Goal: Task Accomplishment & Management: Manage account settings

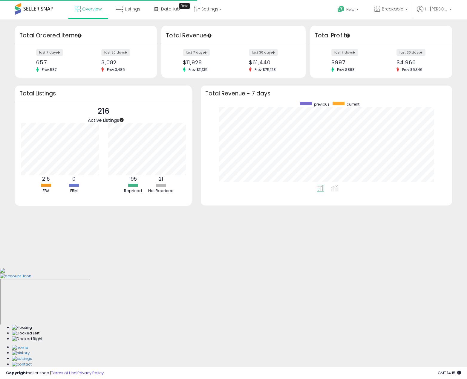
scroll to position [83, 239]
click at [133, 5] on link "Listings" at bounding box center [128, 9] width 34 height 18
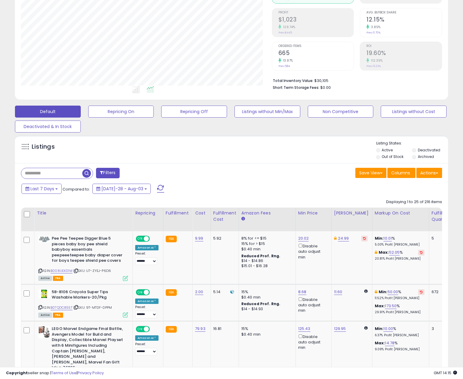
scroll to position [179, 0]
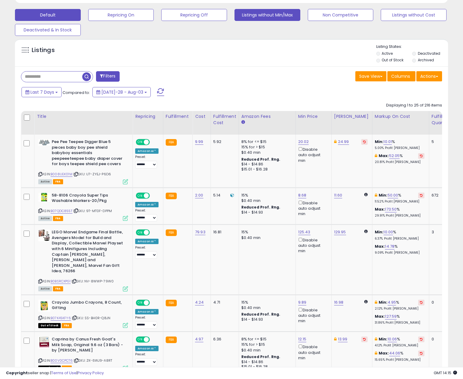
click at [154, 15] on button "Listings without Min/Max" at bounding box center [121, 15] width 66 height 12
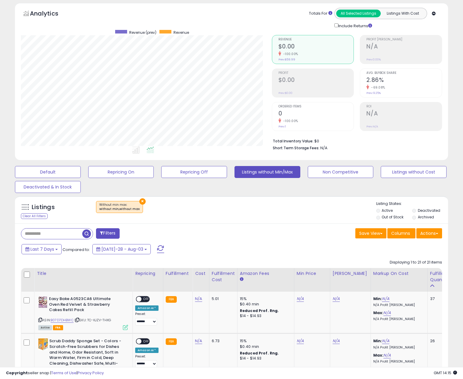
scroll to position [149, 0]
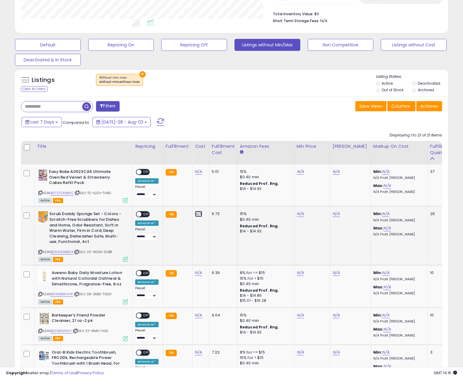
click at [196, 175] on link "N/A" at bounding box center [198, 172] width 7 height 6
type input "*****"
click button "submit" at bounding box center [214, 198] width 10 height 9
click at [146, 211] on div "ON OFF" at bounding box center [143, 214] width 14 height 6
click at [144, 212] on span "OFF" at bounding box center [146, 214] width 10 height 5
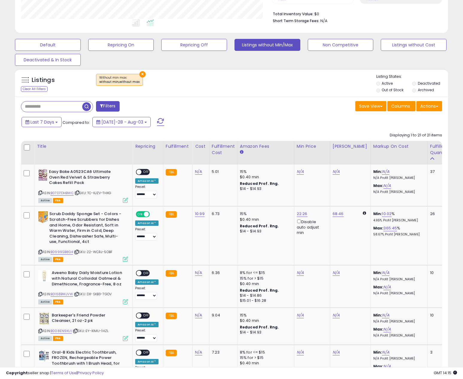
click at [59, 103] on input "text" at bounding box center [51, 106] width 61 height 10
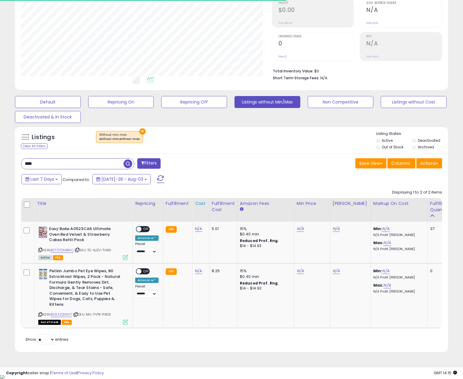
scroll to position [123, 251]
type input "*********"
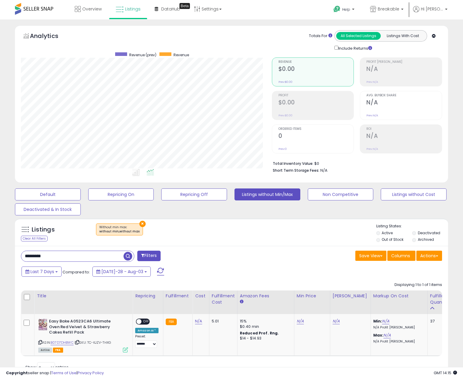
click at [140, 221] on button "×" at bounding box center [142, 224] width 6 height 6
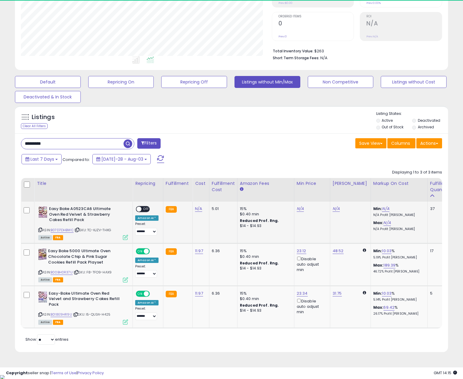
scroll to position [0, 0]
click at [196, 207] on link "N/A" at bounding box center [198, 209] width 7 height 6
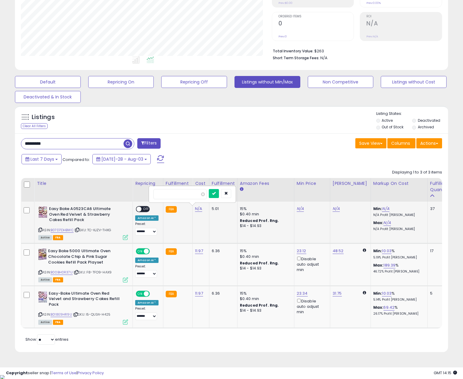
type input "*****"
click button "submit" at bounding box center [214, 193] width 10 height 9
click at [146, 210] on span "OFF" at bounding box center [146, 209] width 10 height 5
click at [284, 85] on button "Listings without Min/Max" at bounding box center [267, 82] width 66 height 12
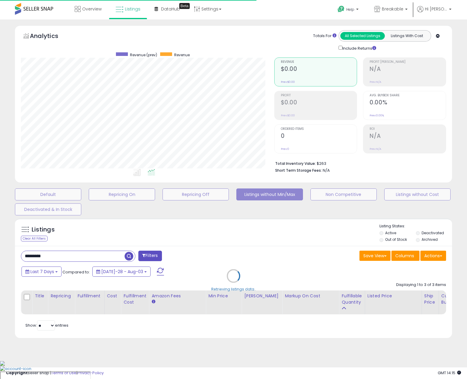
click at [78, 256] on div "Retrieving listings data.." at bounding box center [233, 280] width 446 height 130
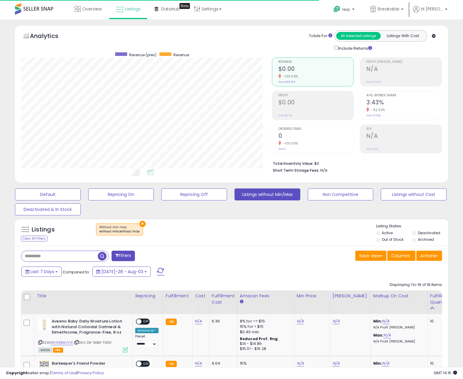
drag, startPoint x: 79, startPoint y: 256, endPoint x: -13, endPoint y: 245, distance: 92.1
click at [0, 245] on html "Unable to login Retrieving listings data.. has not yet accepted the Terms of Us…" at bounding box center [231, 189] width 463 height 379
click at [244, 243] on div "Listings Clear All Filters × Without min max : without min,without max Active" at bounding box center [231, 233] width 433 height 20
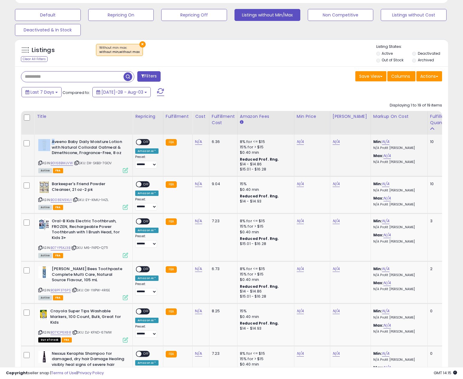
drag, startPoint x: 51, startPoint y: 140, endPoint x: 54, endPoint y: 140, distance: 3.0
click at [54, 140] on div "Aveeno Baby Daily Moisture Lotion with Natural Colloidal Oatmeal & Dimethicone,…" at bounding box center [83, 148] width 90 height 18
click at [39, 164] on icon at bounding box center [40, 162] width 4 height 3
click at [197, 145] on td "N/A" at bounding box center [200, 155] width 17 height 42
click at [200, 139] on td "N/A" at bounding box center [200, 155] width 17 height 42
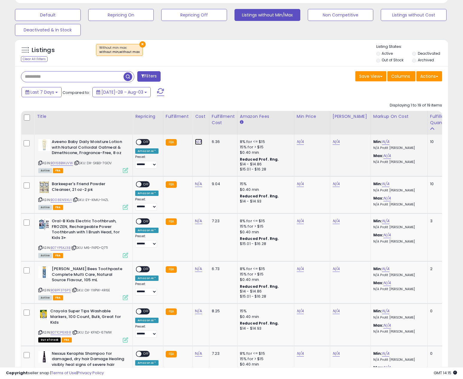
click at [195, 140] on link "N/A" at bounding box center [198, 142] width 7 height 6
type input "****"
click button "submit" at bounding box center [214, 126] width 10 height 9
click at [38, 200] on div "Barkeeper's Friend Powder Cleanser, 21 oz-2 pk ASIN: B008EN9XUI | SKU: EY-KIMU-…" at bounding box center [82, 195] width 91 height 28
click at [39, 199] on icon at bounding box center [40, 199] width 4 height 3
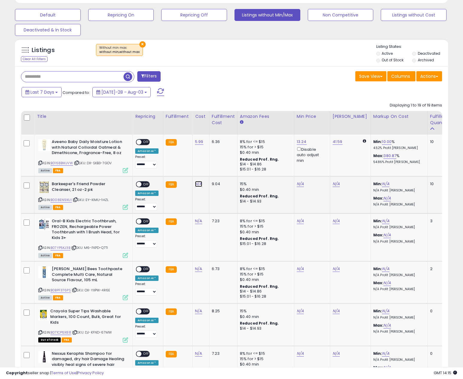
click at [195, 184] on link "N/A" at bounding box center [198, 184] width 7 height 6
type input "*"
click at [219, 165] on button "submit" at bounding box center [214, 168] width 10 height 9
click at [145, 182] on span "OFF" at bounding box center [146, 184] width 10 height 5
click at [140, 143] on span at bounding box center [138, 142] width 5 height 5
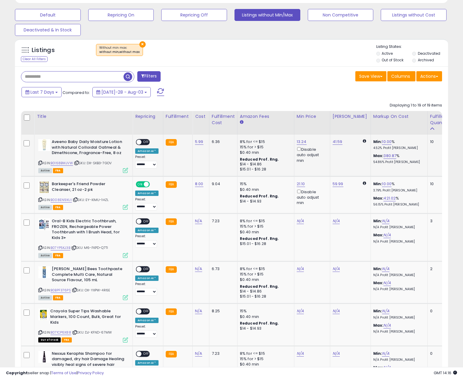
click at [140, 143] on span at bounding box center [138, 142] width 5 height 5
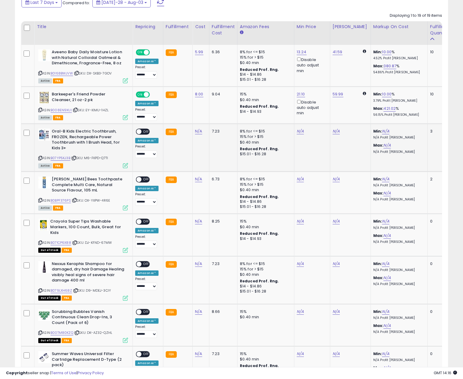
click at [42, 156] on icon at bounding box center [40, 157] width 4 height 3
click at [199, 130] on link "N/A" at bounding box center [198, 131] width 7 height 6
type input "*****"
click button "submit" at bounding box center [214, 115] width 10 height 9
click at [145, 132] on span "OFF" at bounding box center [146, 131] width 10 height 5
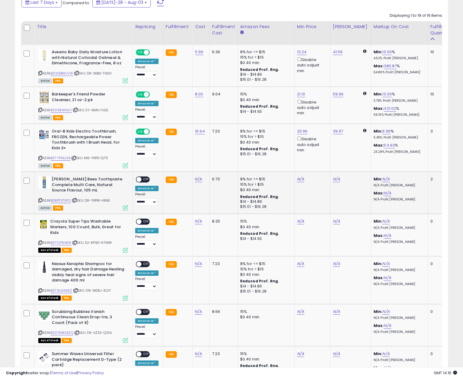
click at [42, 199] on div "ASIN: B0BPF376PS | SKU: OX-YXPW-4R6E Active FBA" at bounding box center [83, 192] width 90 height 33
click at [41, 199] on icon at bounding box center [40, 199] width 4 height 3
drag, startPoint x: 206, startPoint y: 181, endPoint x: 198, endPoint y: 180, distance: 8.2
click at [206, 181] on td "N/A" at bounding box center [200, 193] width 17 height 42
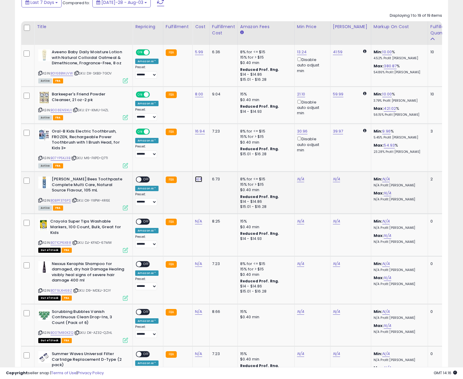
click at [197, 179] on link "N/A" at bounding box center [198, 179] width 7 height 6
type input "****"
click button "submit" at bounding box center [214, 163] width 10 height 9
click at [57, 203] on div "ASIN: B0BPF376PS | SKU: OX-YXPW-4R6E Active FBA" at bounding box center [83, 192] width 90 height 33
click at [61, 199] on link "B0BPF376PS" at bounding box center [61, 200] width 20 height 5
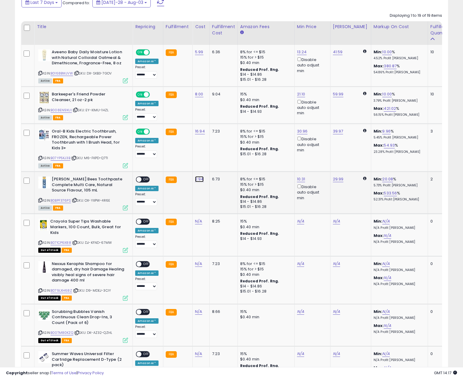
click at [195, 55] on link "2.94" at bounding box center [199, 52] width 8 height 6
drag, startPoint x: 173, startPoint y: 167, endPoint x: 94, endPoint y: 162, distance: 78.8
type input "*"
click button "submit" at bounding box center [214, 163] width 10 height 9
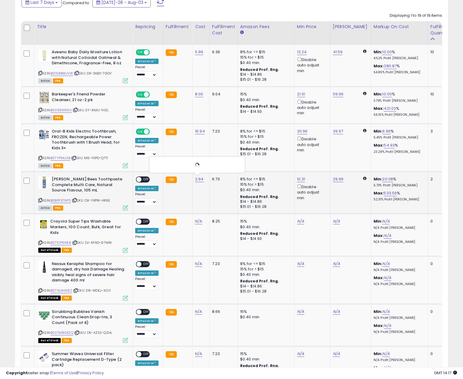
click at [140, 180] on span at bounding box center [138, 179] width 5 height 5
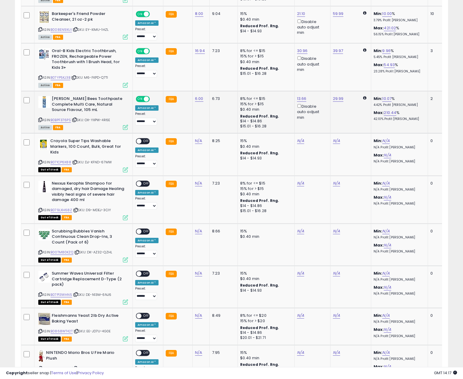
scroll to position [359, 0]
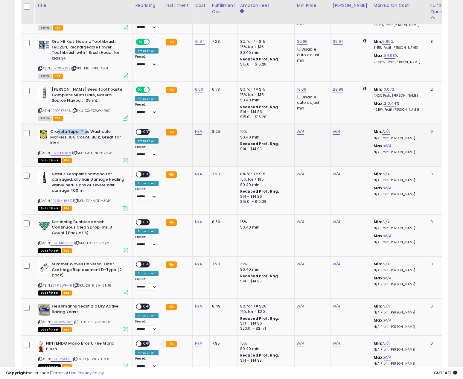
drag, startPoint x: 56, startPoint y: 129, endPoint x: 91, endPoint y: 134, distance: 34.7
click at [91, 134] on b "Crayola Super Tips Washable Markers, 100 Count, Bulk, Great for Kids" at bounding box center [86, 138] width 73 height 18
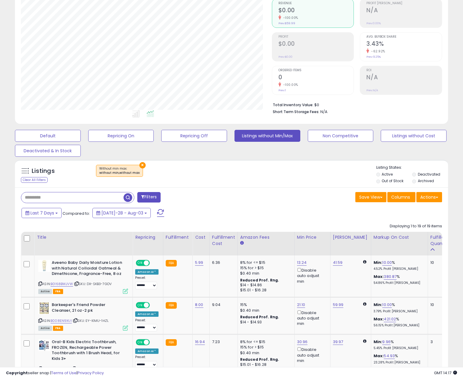
scroll to position [0, 0]
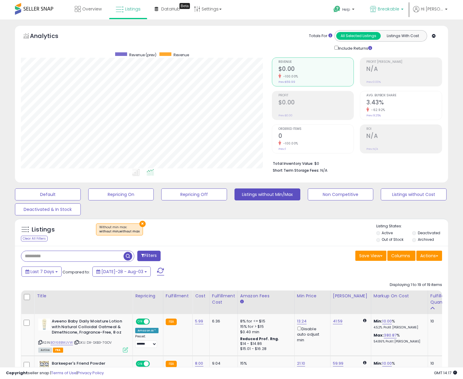
click at [379, 4] on link "Breakable" at bounding box center [386, 9] width 42 height 19
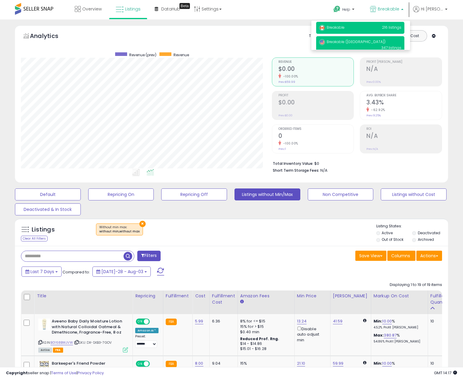
click at [354, 40] on p "Breakable (US) 347 listings" at bounding box center [360, 44] width 88 height 17
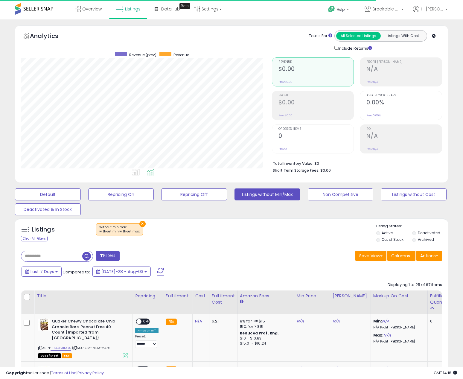
scroll to position [123, 251]
